Goal: Task Accomplishment & Management: Use online tool/utility

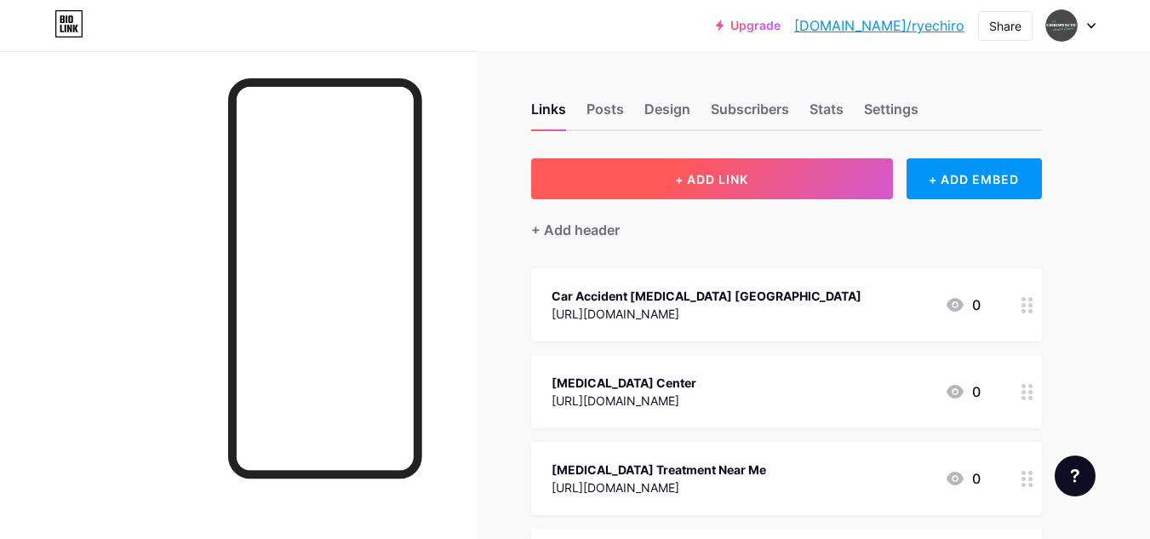
click at [615, 173] on button "+ ADD LINK" at bounding box center [712, 178] width 362 height 41
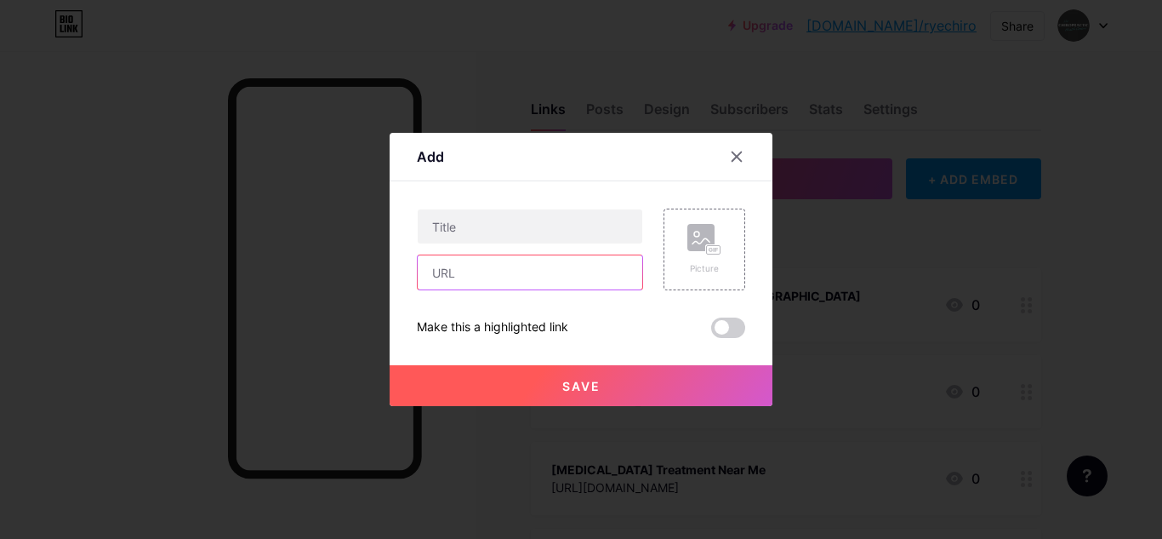
drag, startPoint x: 467, startPoint y: 281, endPoint x: 457, endPoint y: 281, distance: 10.2
click at [467, 281] on input "text" at bounding box center [530, 272] width 225 height 34
paste input "[URL][DOMAIN_NAME][MEDICAL_DATA]"
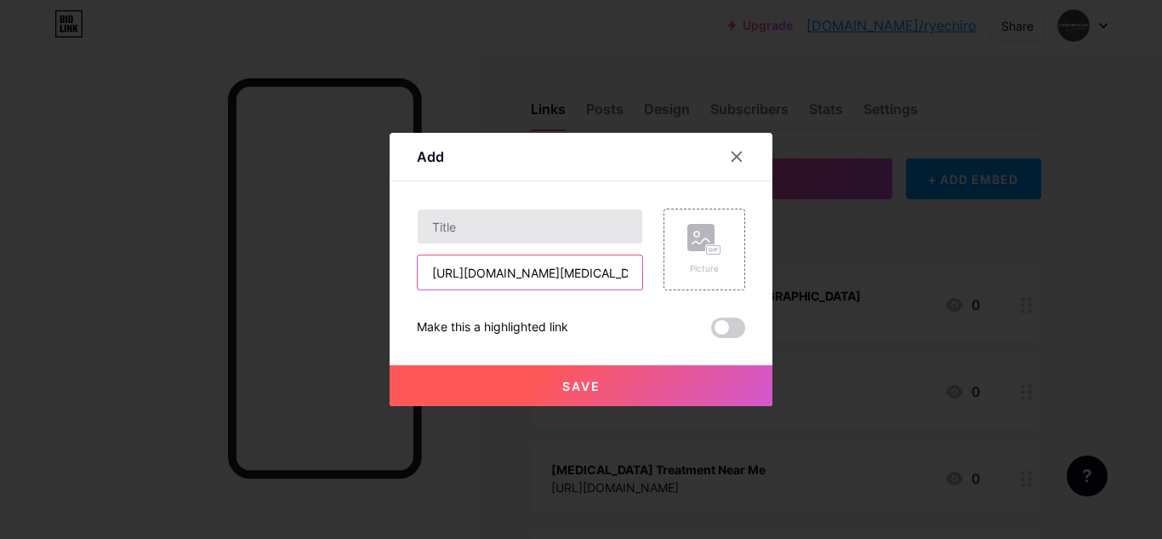
scroll to position [0, 140]
type input "[URL][DOMAIN_NAME][MEDICAL_DATA]"
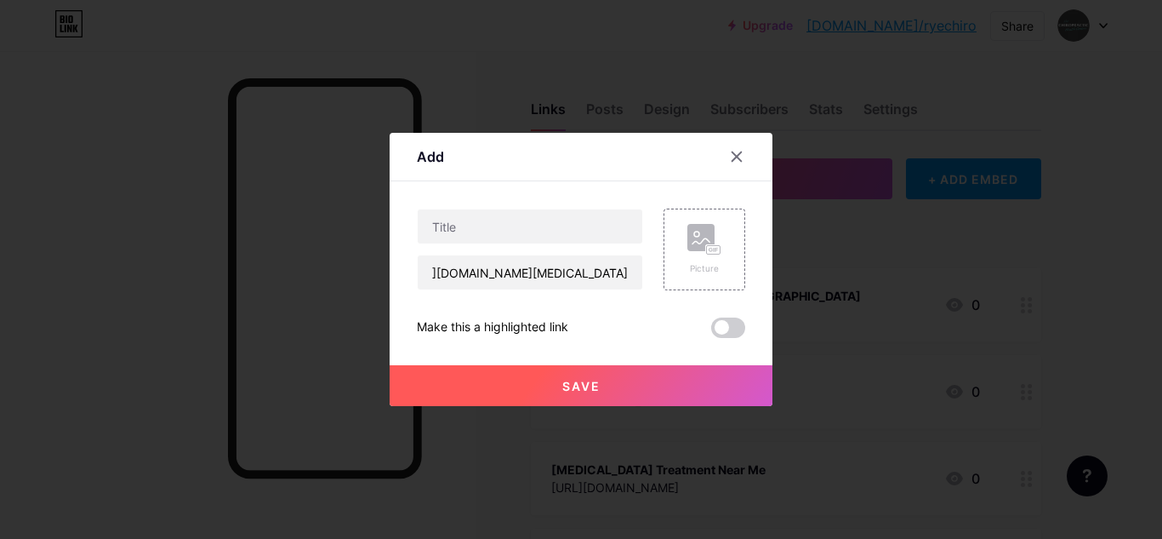
click at [515, 203] on div "Content YouTube Play YouTube video without leaving your page. ADD Vimeo Play Vi…" at bounding box center [581, 259] width 328 height 157
click at [495, 217] on input "text" at bounding box center [530, 226] width 225 height 34
paste input "Non-Surgical Spinal Decompression"
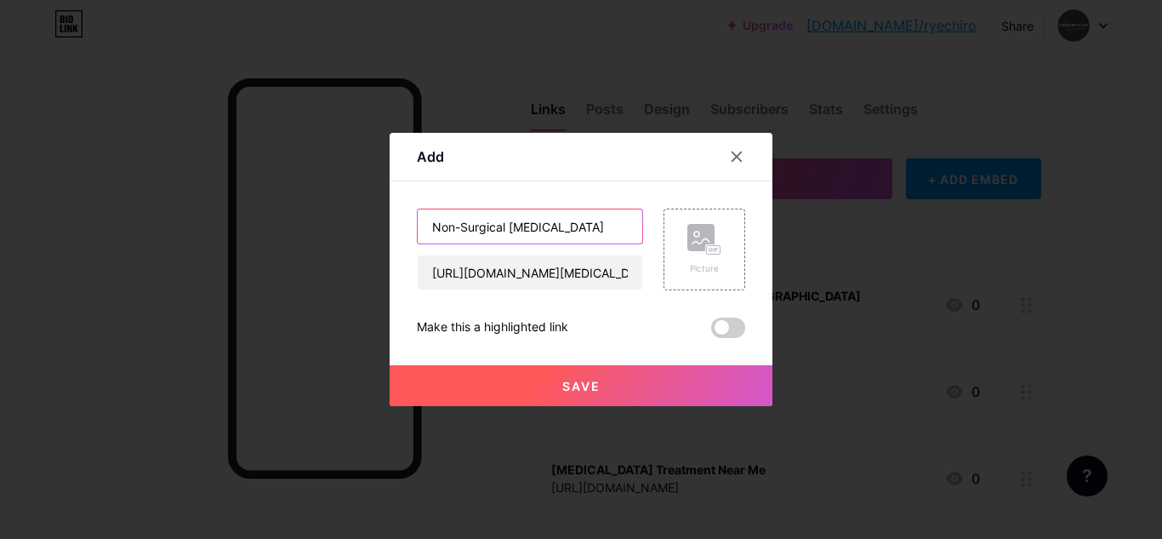
type input "Non-Surgical Spinal Decompression"
click at [553, 397] on button "Save" at bounding box center [581, 385] width 383 height 41
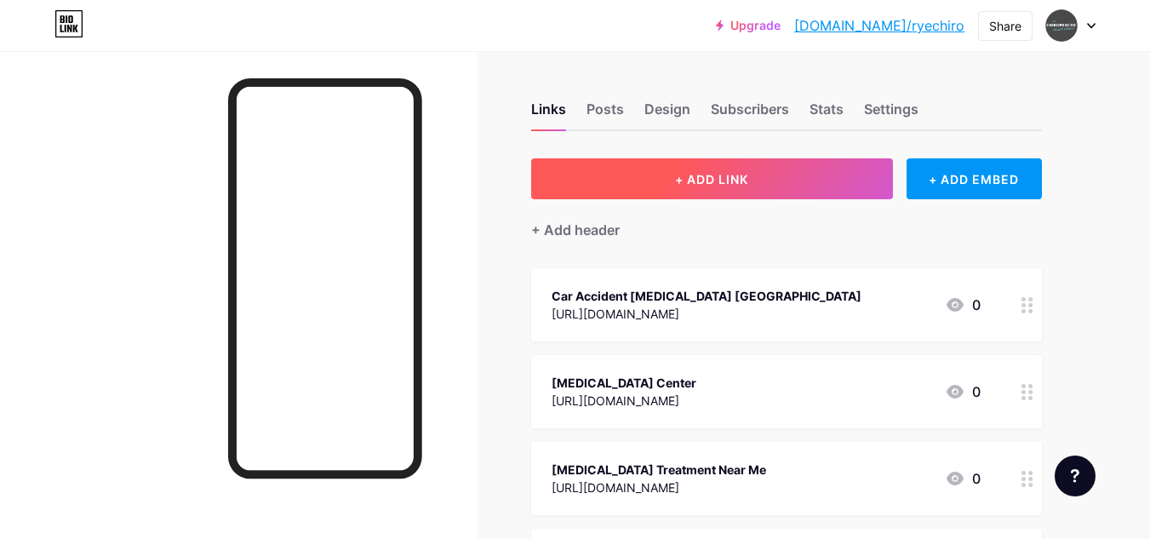
click at [708, 178] on button "+ ADD LINK" at bounding box center [712, 178] width 362 height 41
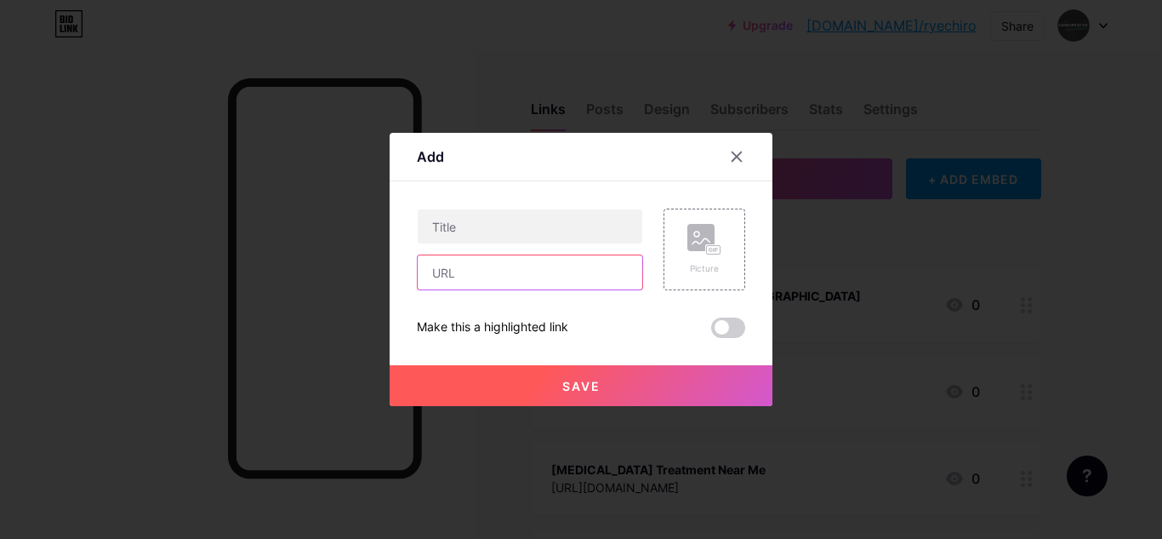
click at [490, 283] on input "text" at bounding box center [530, 272] width 225 height 34
paste input "https://www.blurb.com/user/ryechiro"
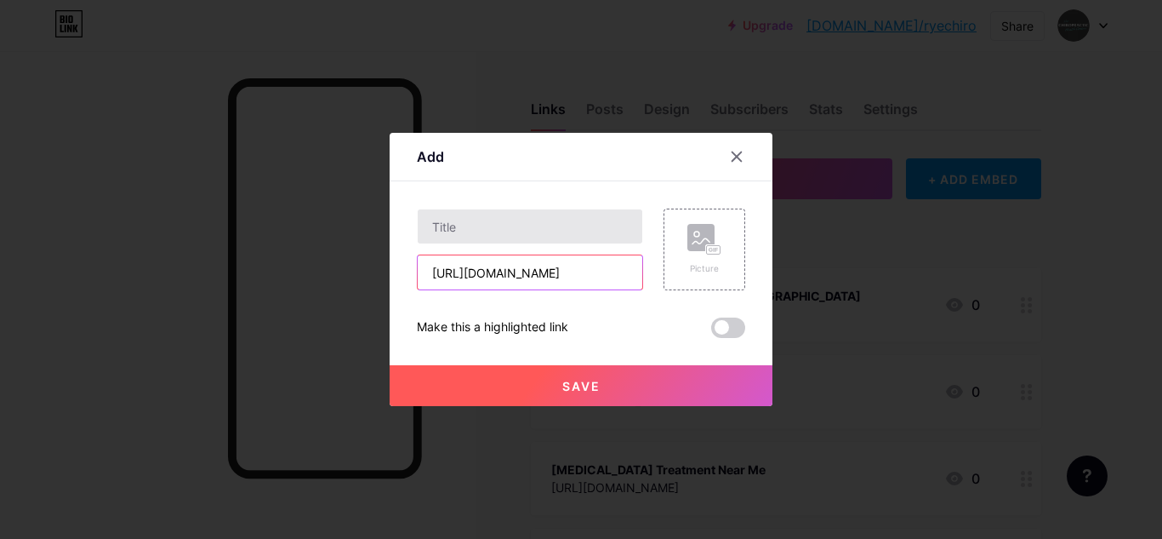
type input "https://www.blurb.com/user/ryechiro"
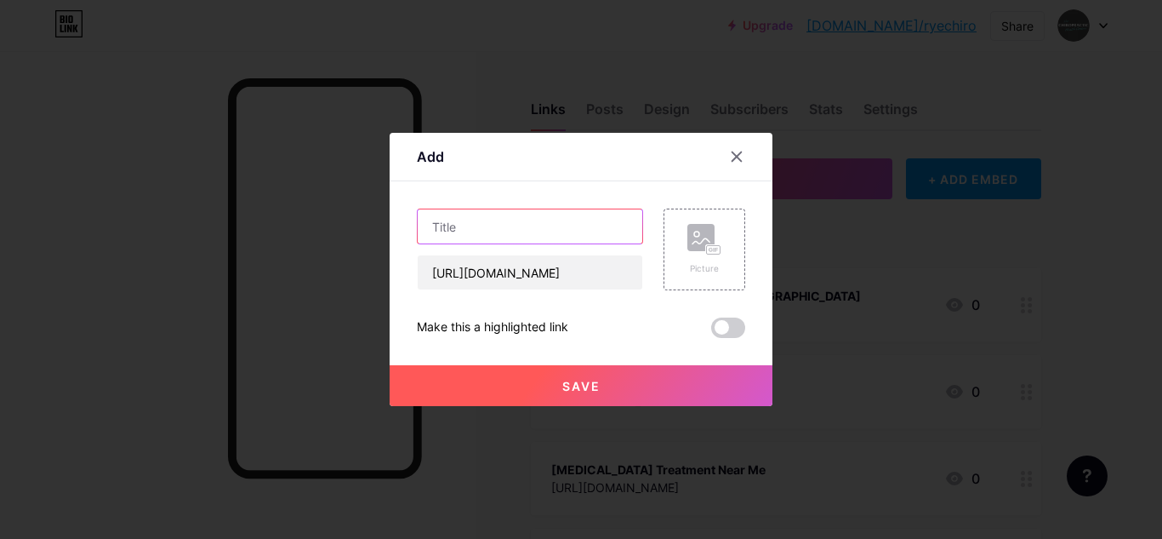
click at [572, 215] on input "text" at bounding box center [530, 226] width 225 height 34
paste input "Non-Surgical Spinal Decompression Therapy"
type input "Non-Surgical Spinal Decompression Therapy"
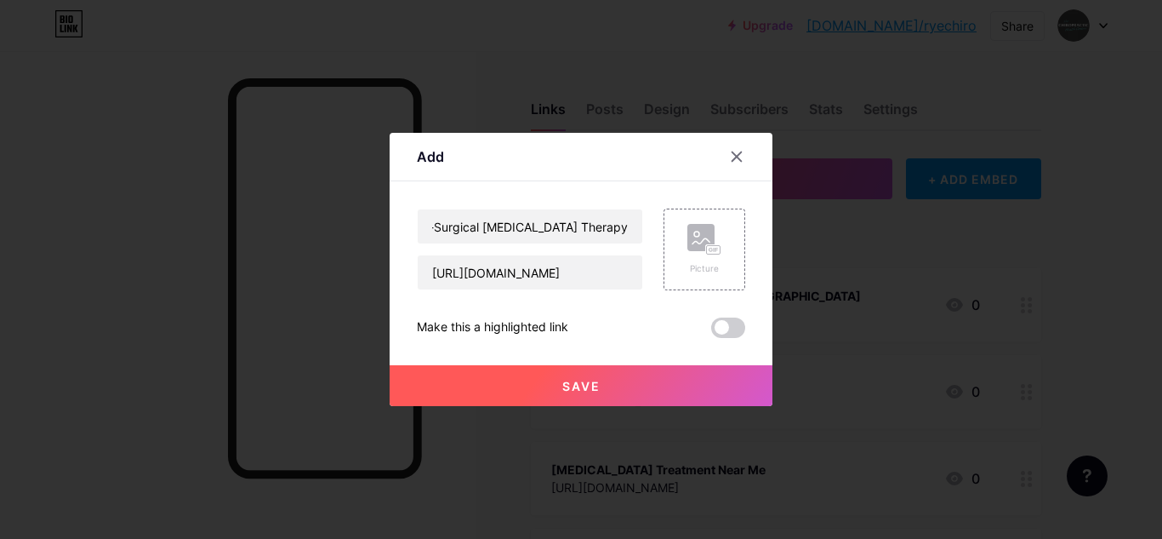
click at [609, 387] on button "Save" at bounding box center [581, 385] width 383 height 41
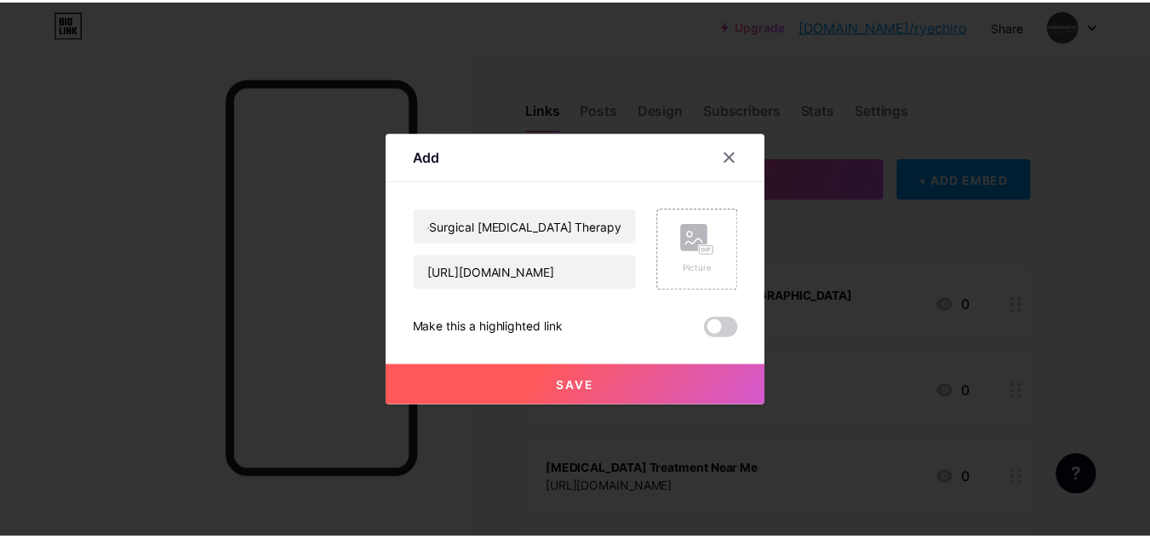
scroll to position [0, 0]
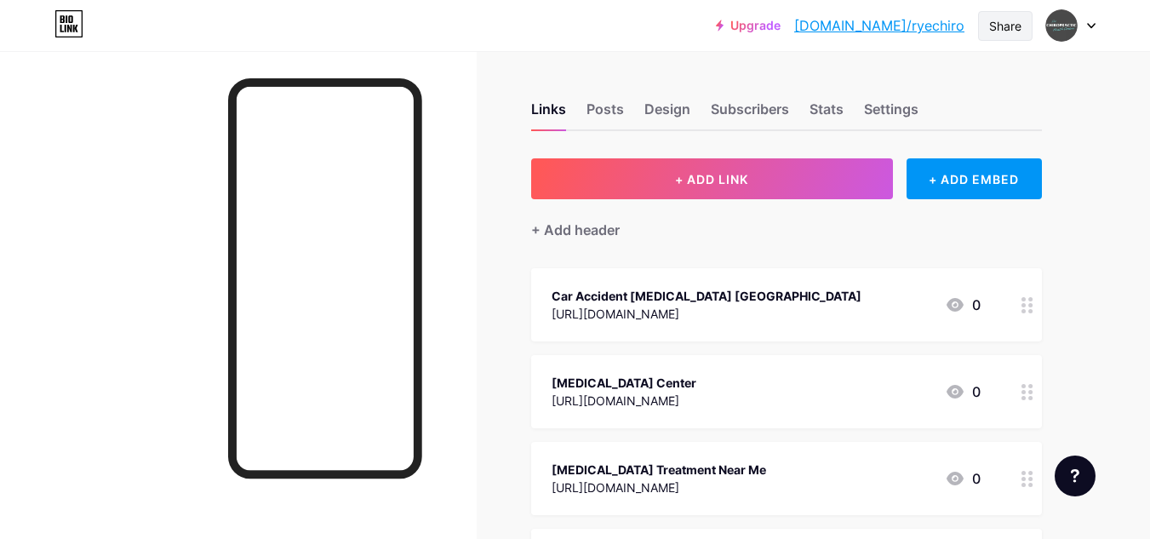
click at [1006, 26] on div "Share" at bounding box center [1005, 26] width 32 height 18
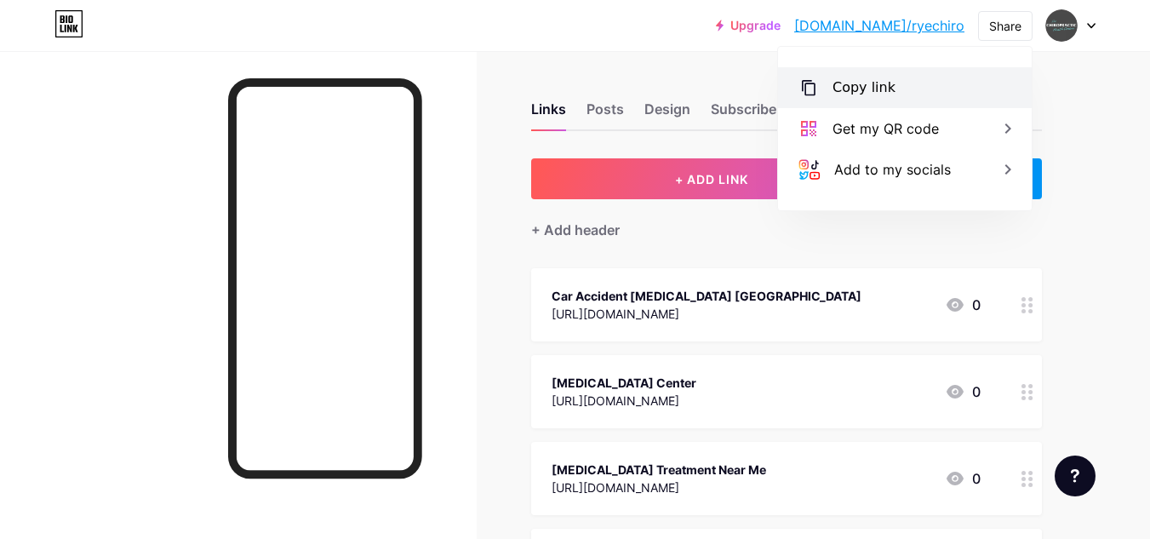
click at [863, 93] on div "Copy link" at bounding box center [863, 87] width 63 height 20
